Goal: Information Seeking & Learning: Learn about a topic

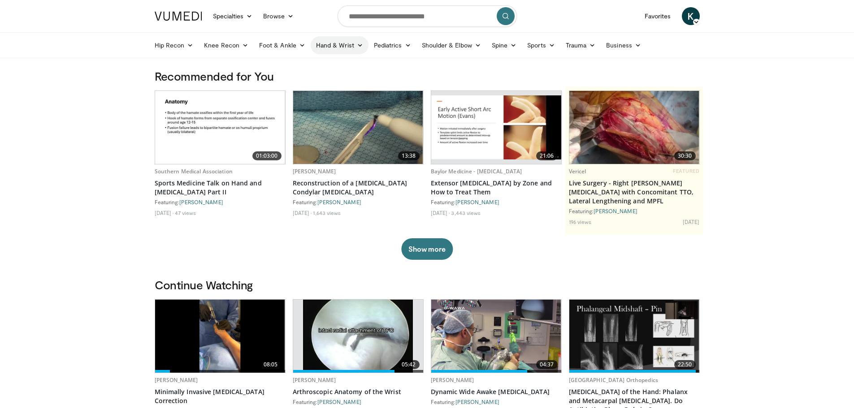
click at [357, 48] on link "Hand & Wrist" at bounding box center [340, 45] width 58 height 18
click at [330, 67] on link "Hand" at bounding box center [364, 66] width 107 height 14
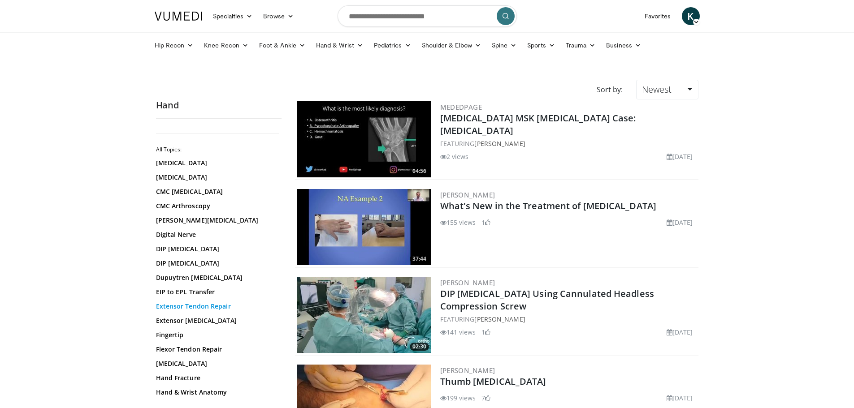
scroll to position [45, 0]
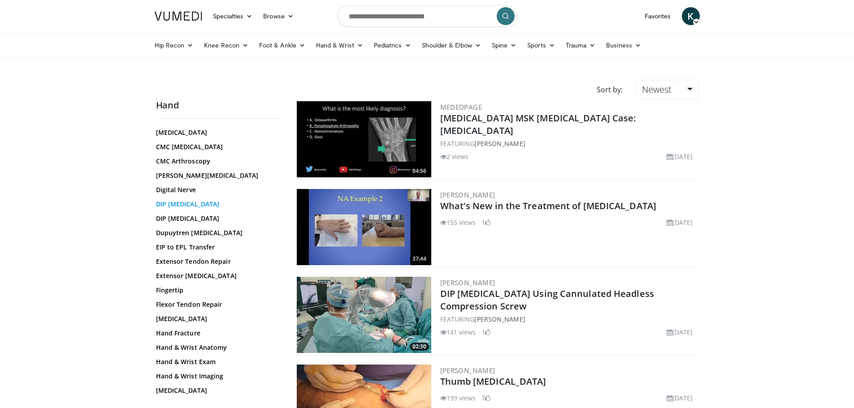
click at [188, 203] on link "DIP Arthrodesis" at bounding box center [216, 204] width 121 height 9
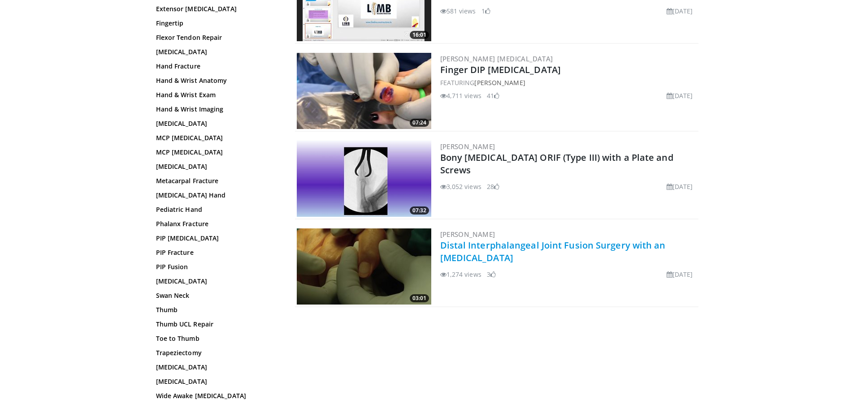
scroll to position [314, 0]
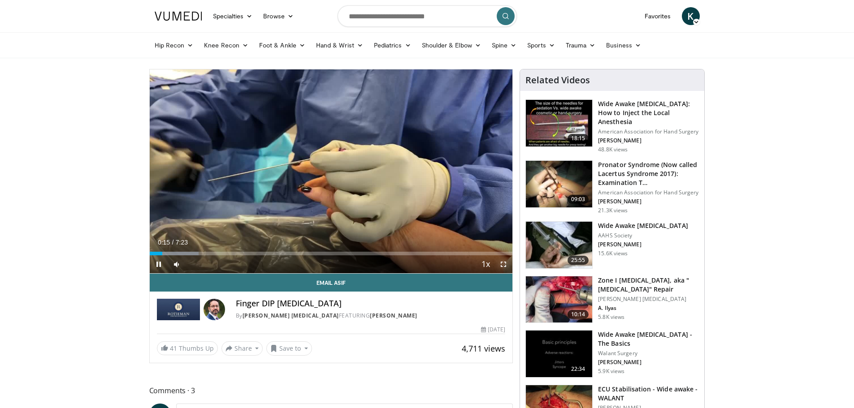
click at [501, 265] on span "Video Player" at bounding box center [504, 265] width 18 height 18
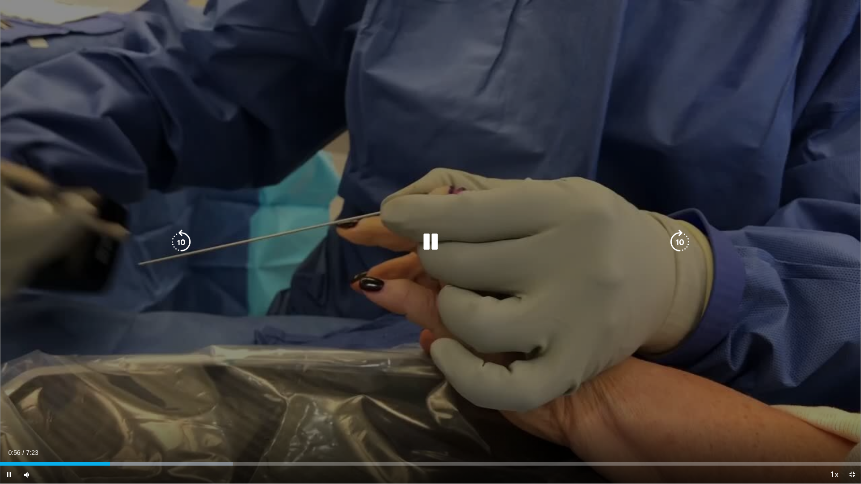
click at [435, 239] on icon "Video Player" at bounding box center [430, 242] width 25 height 25
click at [428, 244] on icon "Video Player" at bounding box center [430, 242] width 25 height 25
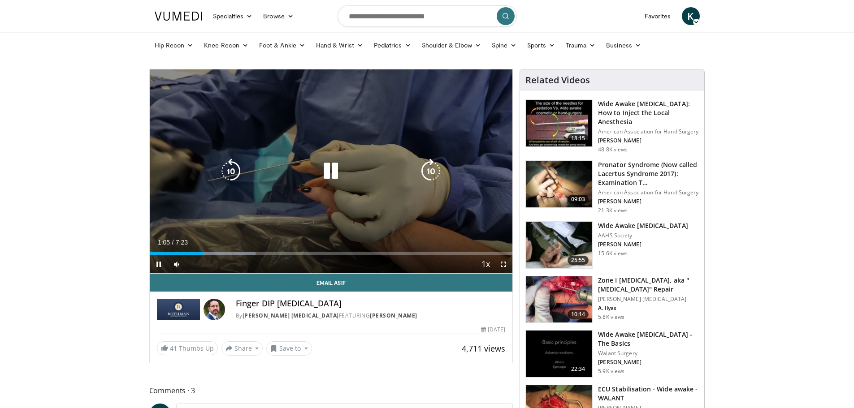
click at [334, 172] on icon "Video Player" at bounding box center [330, 171] width 25 height 25
click at [321, 194] on div "10 seconds Tap to unmute" at bounding box center [331, 171] width 363 height 204
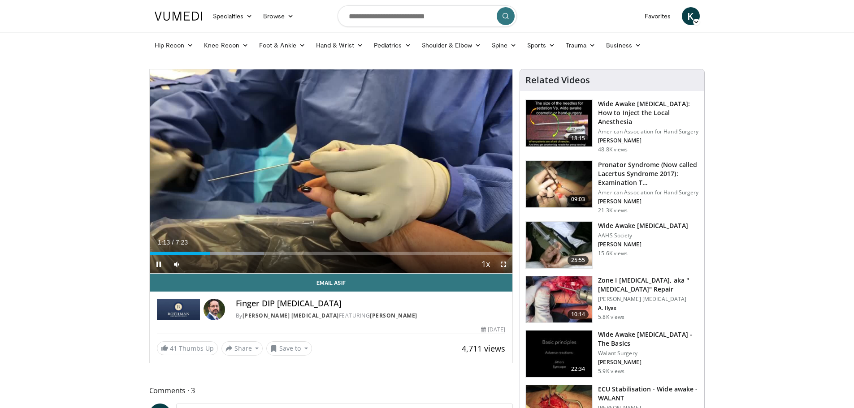
click at [502, 264] on span "Video Player" at bounding box center [504, 265] width 18 height 18
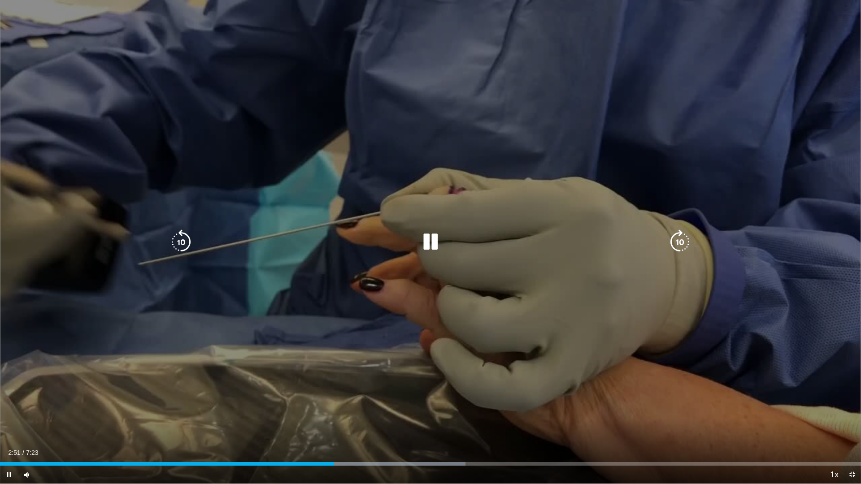
click at [436, 244] on icon "Video Player" at bounding box center [430, 242] width 25 height 25
